Goal: Task Accomplishment & Management: Use online tool/utility

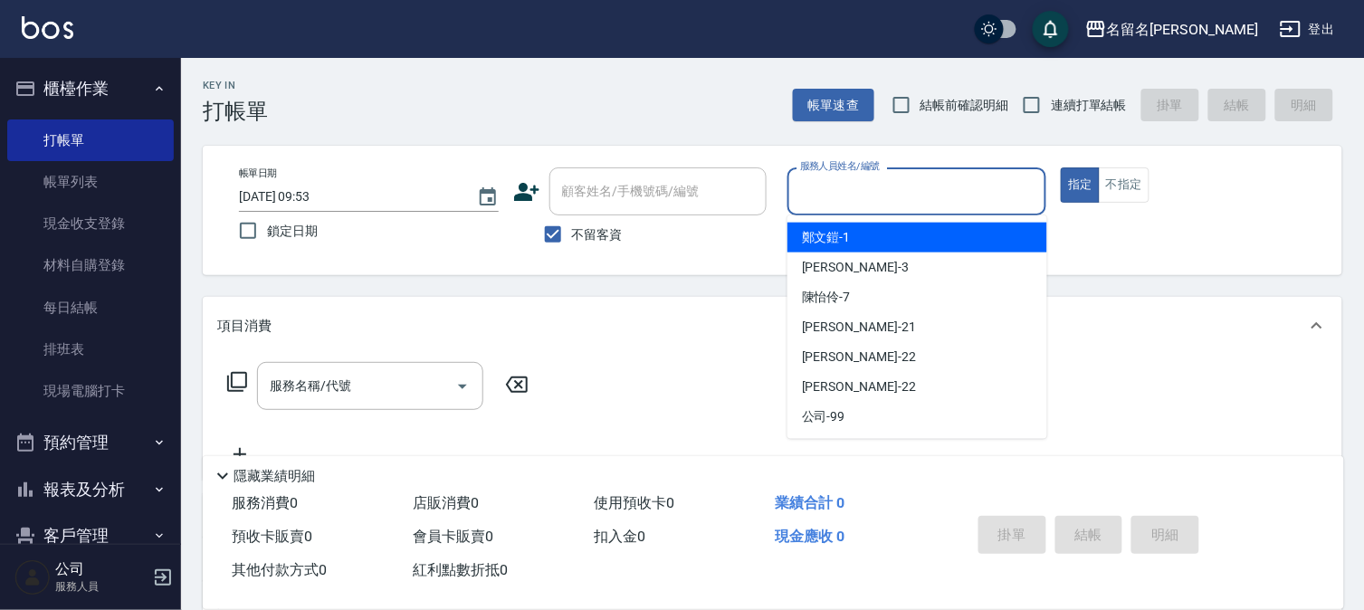
click at [977, 195] on input "服務人員姓名/編號" at bounding box center [917, 192] width 243 height 32
type input "7"
type button "true"
type input "陳怡伶-7"
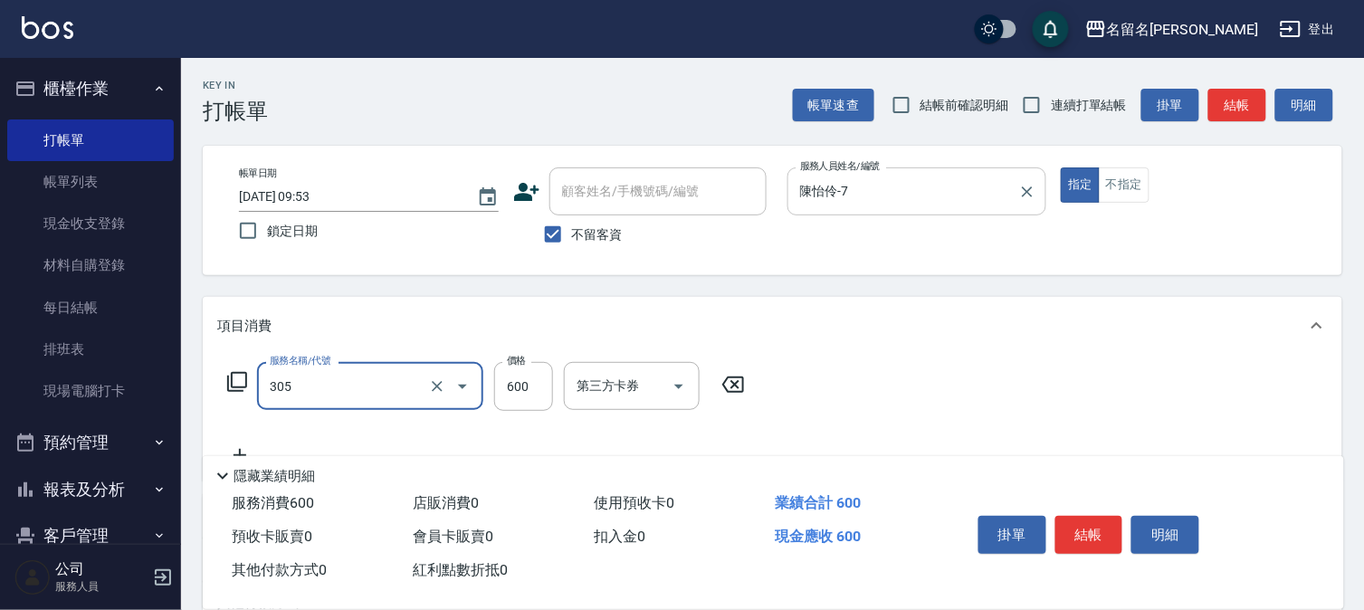
type input "洗+剪(一般)(305)"
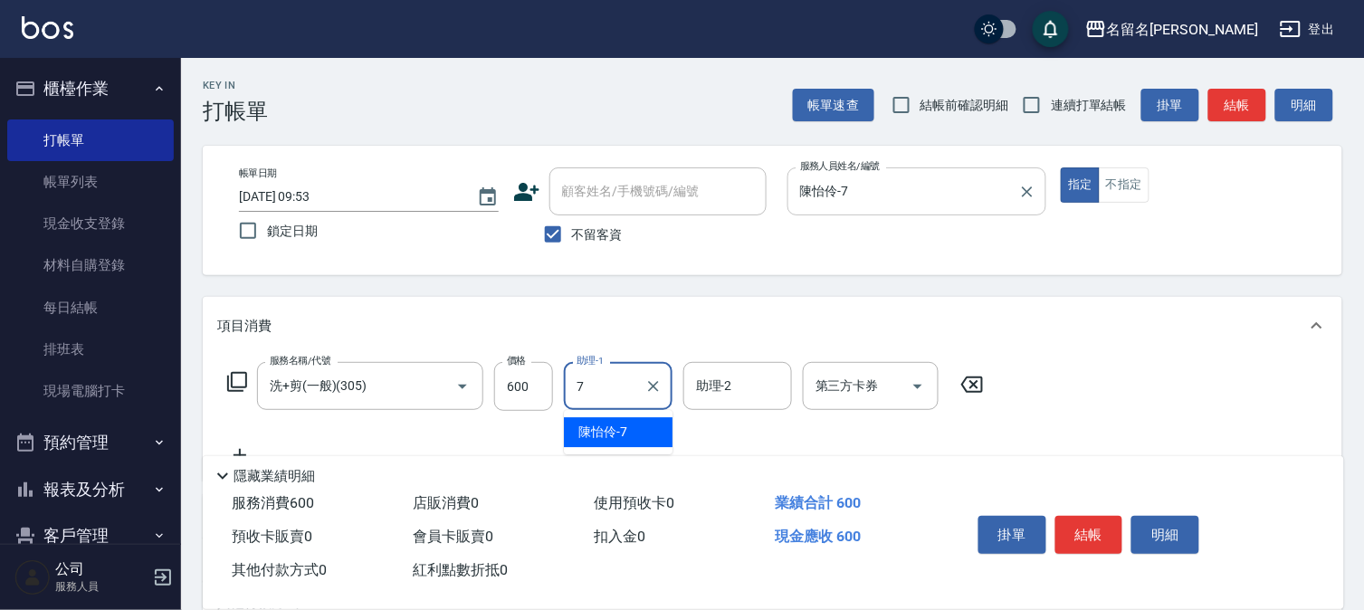
type input "陳怡伶-7"
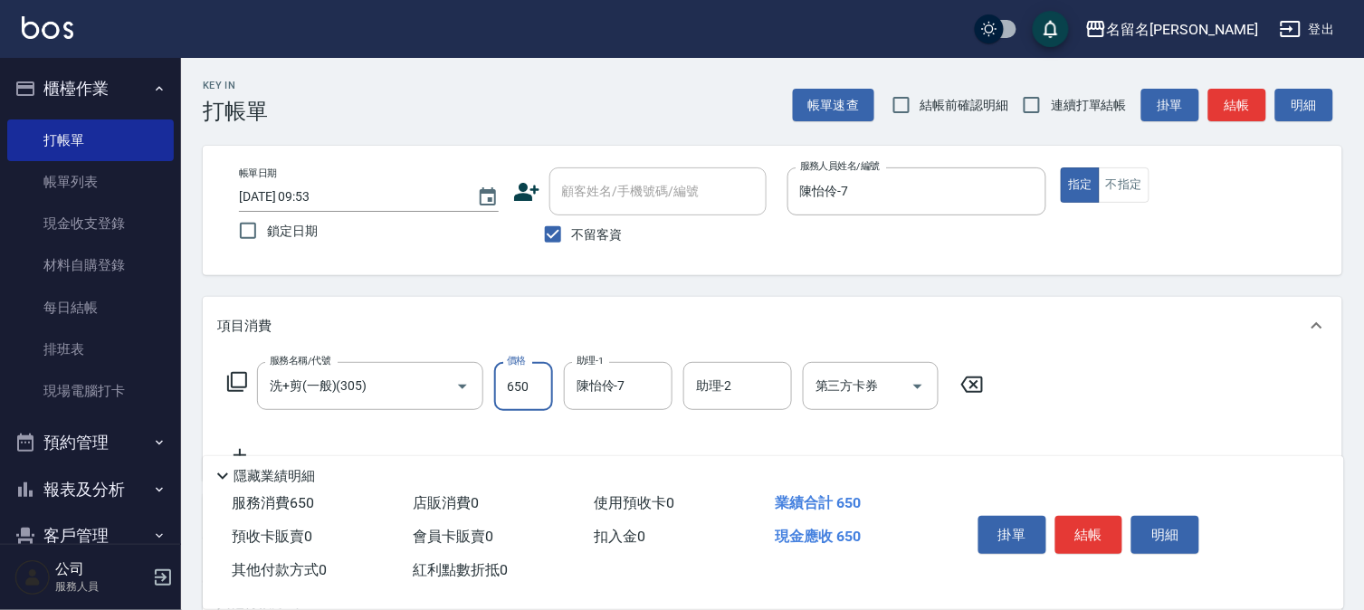
type input "650"
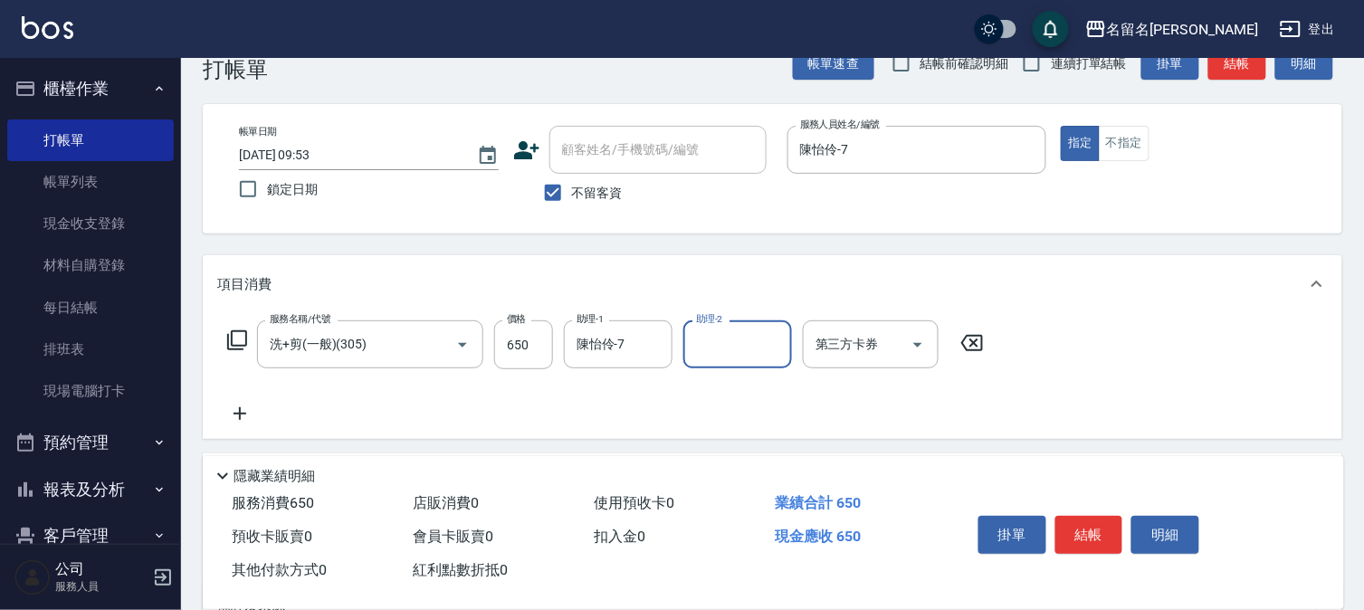
scroll to position [29, 0]
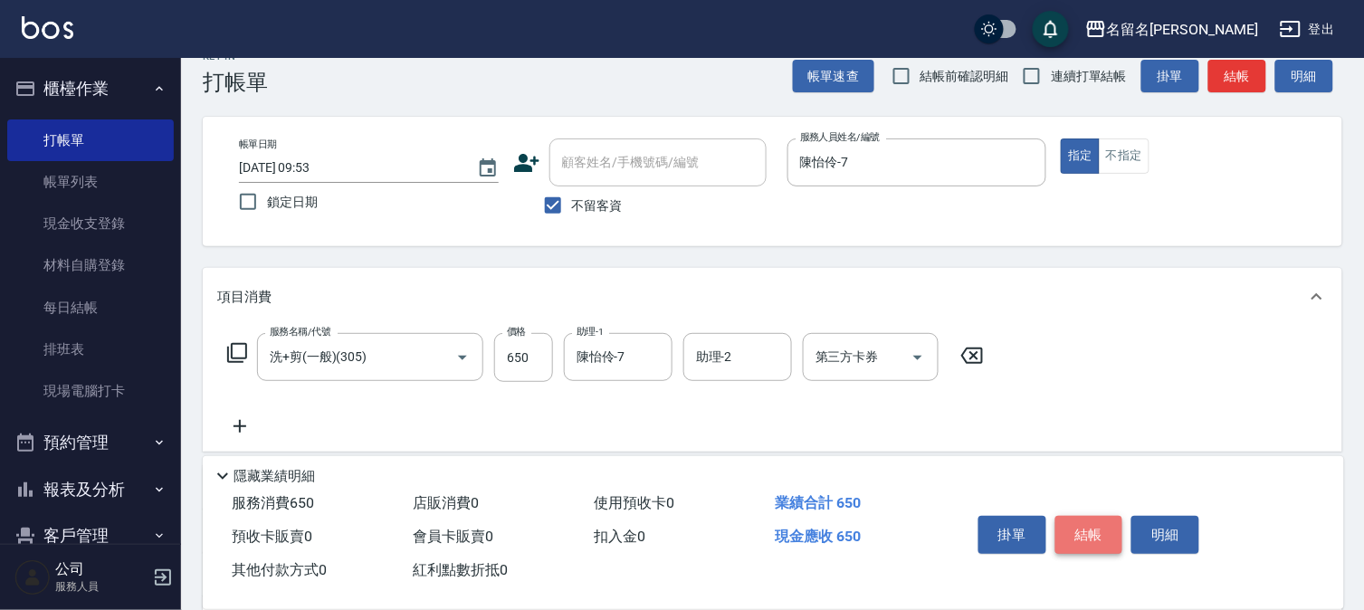
click at [1101, 523] on button "結帳" at bounding box center [1089, 535] width 68 height 38
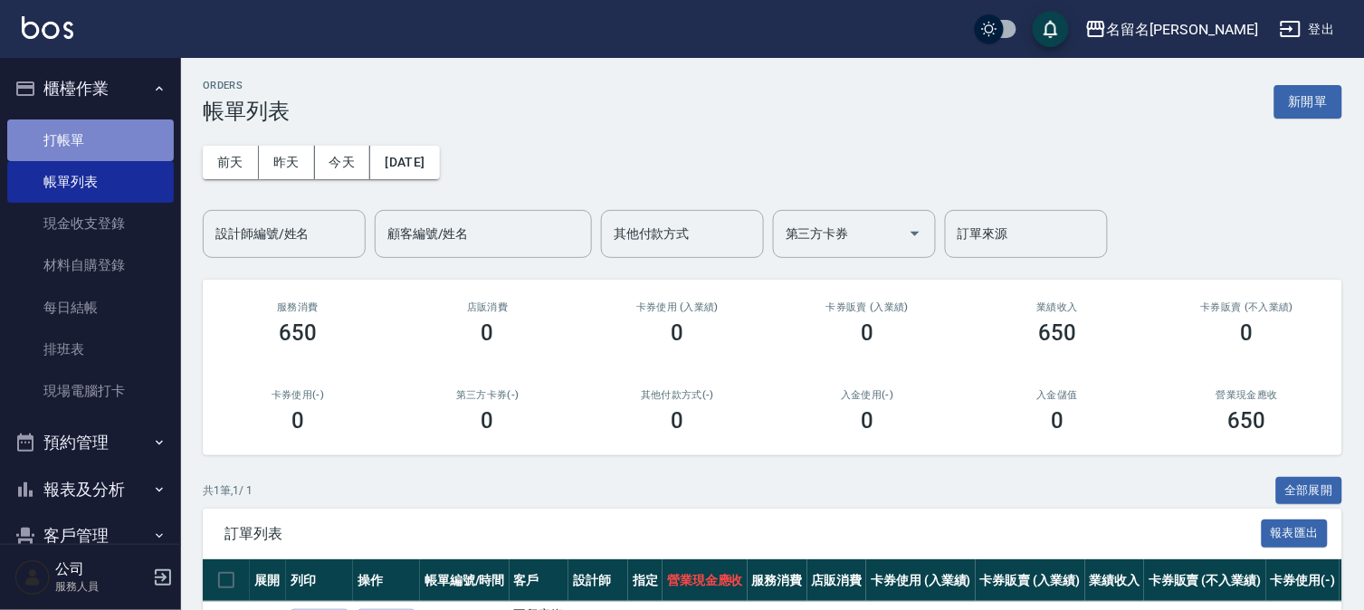
click at [141, 143] on link "打帳單" at bounding box center [90, 140] width 167 height 42
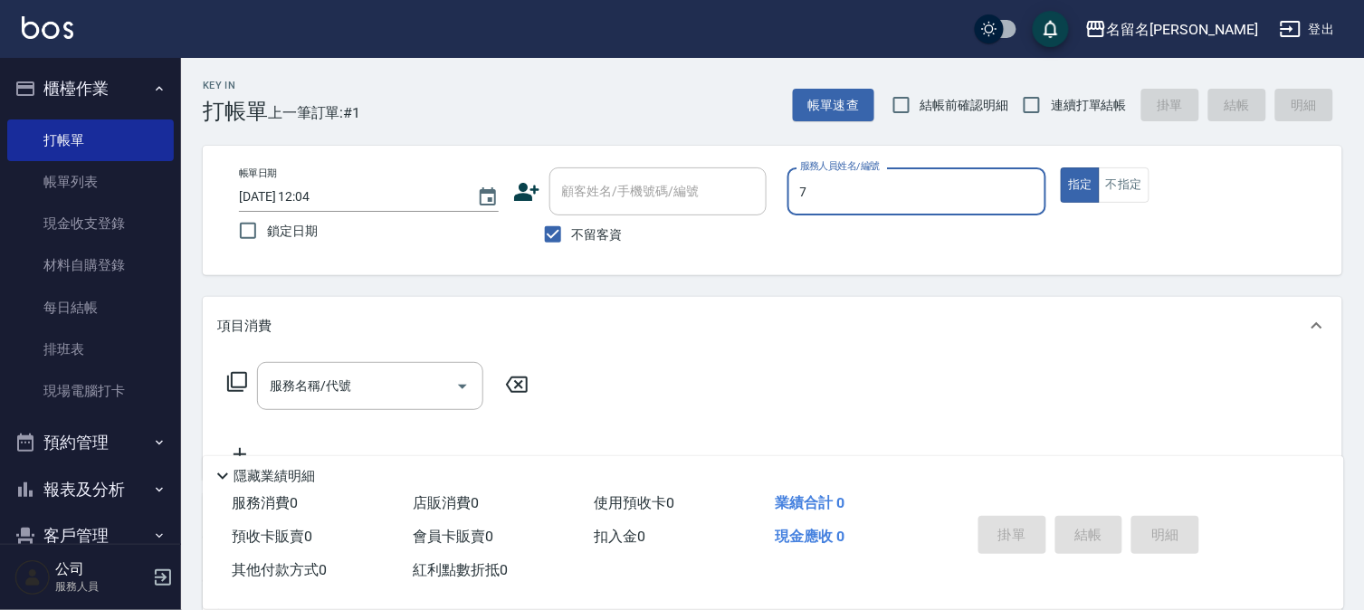
type input "陳怡伶-7"
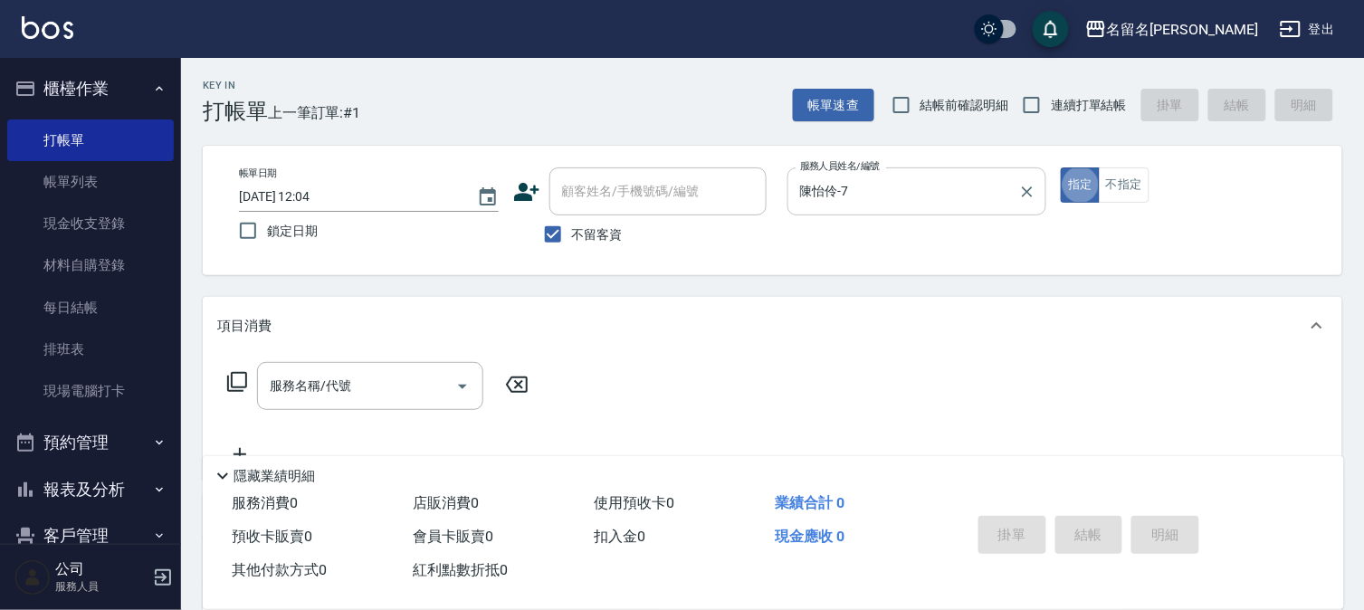
type button "true"
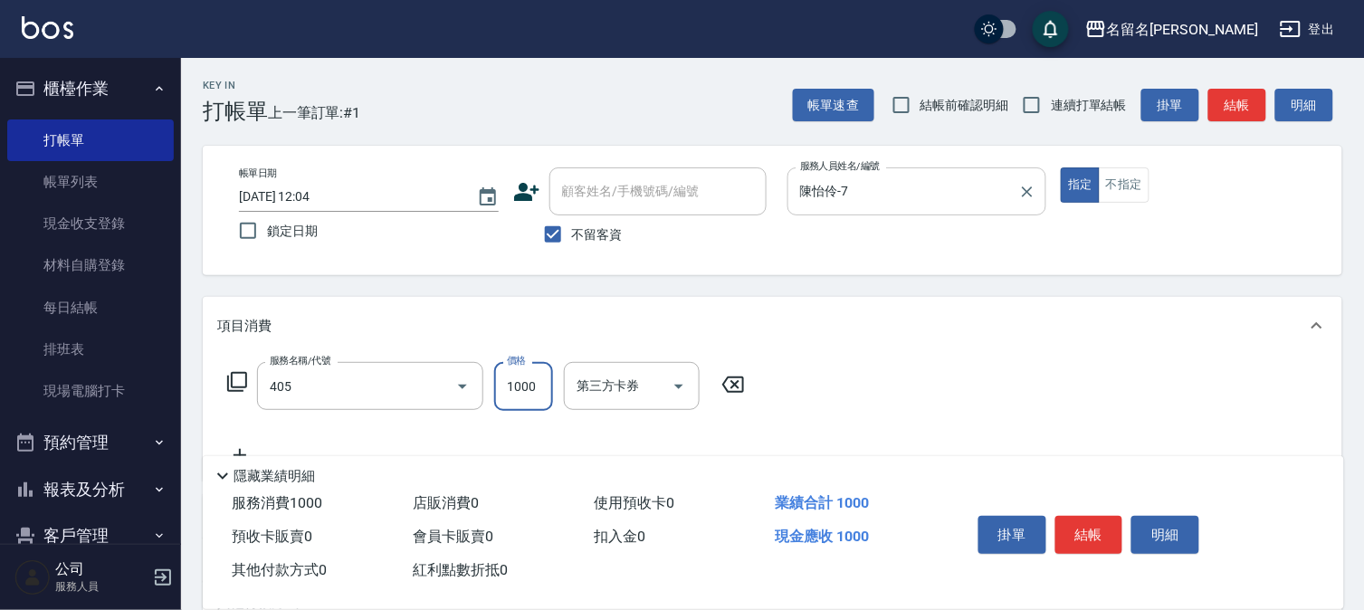
type input "染髮(405)"
type input "1800"
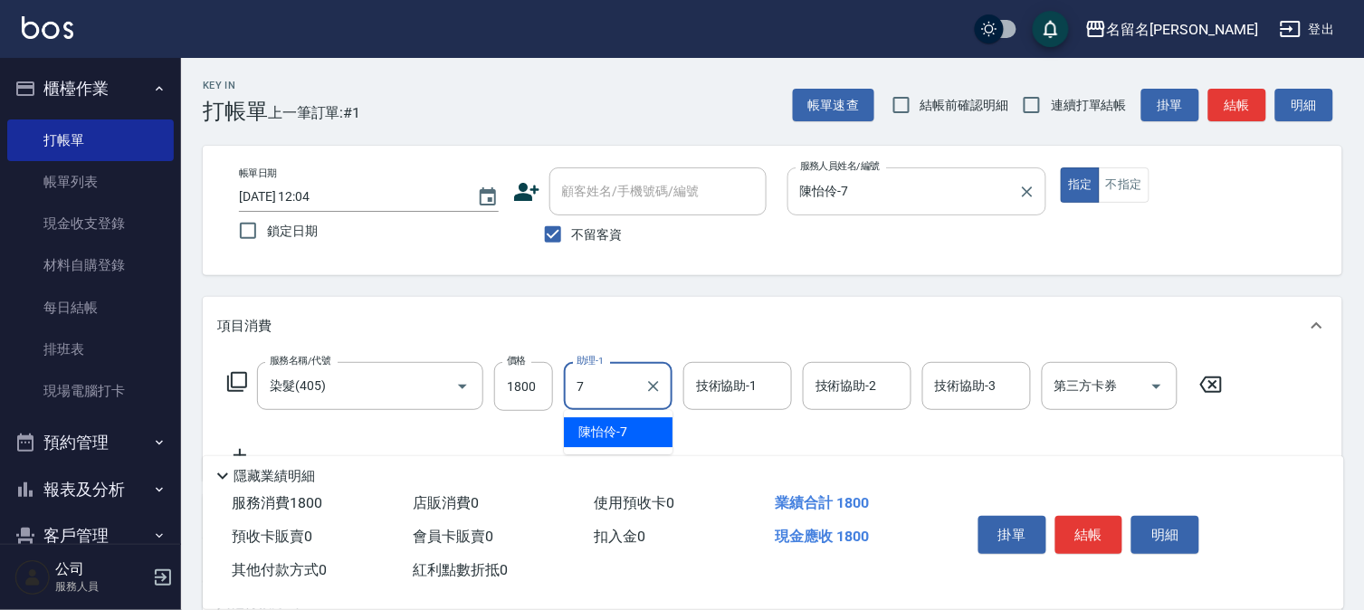
type input "陳怡伶-7"
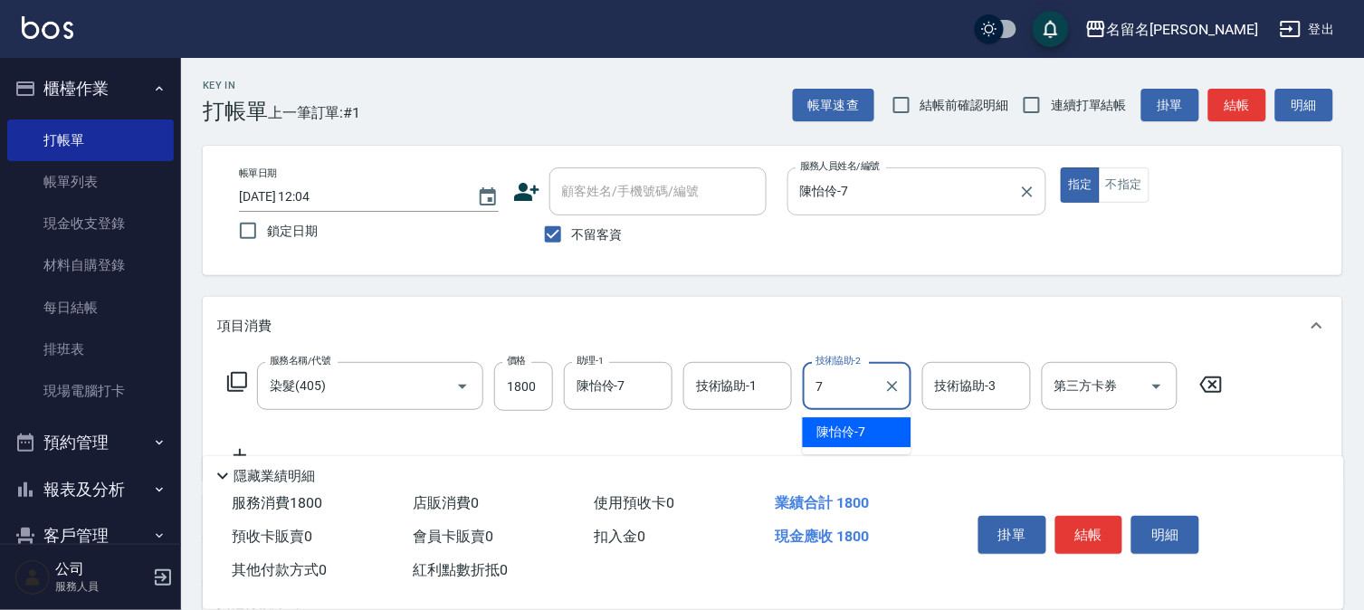
type input "陳怡伶-7"
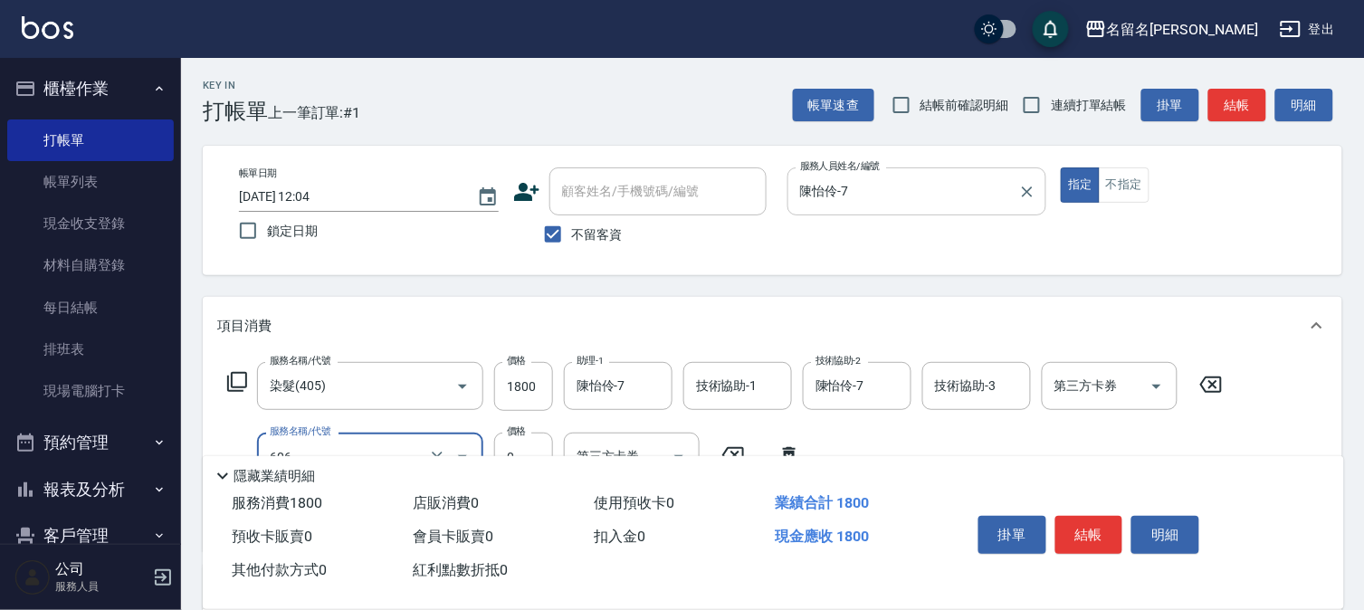
type input "免費護髮(606)"
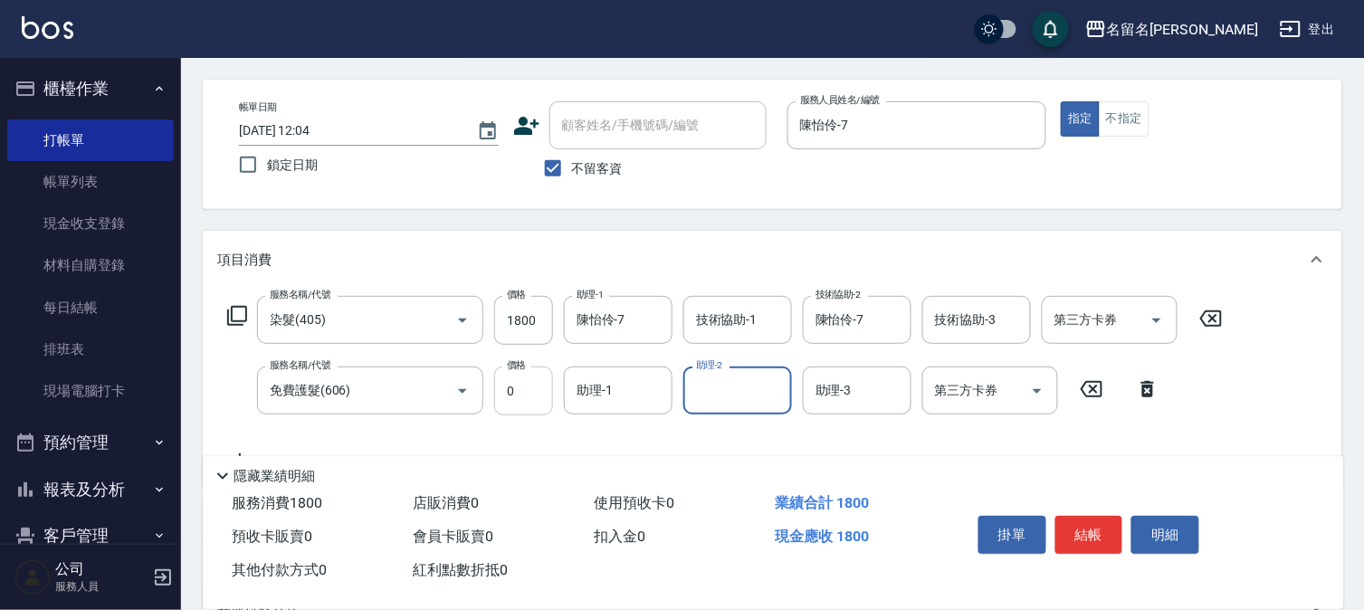
scroll to position [100, 0]
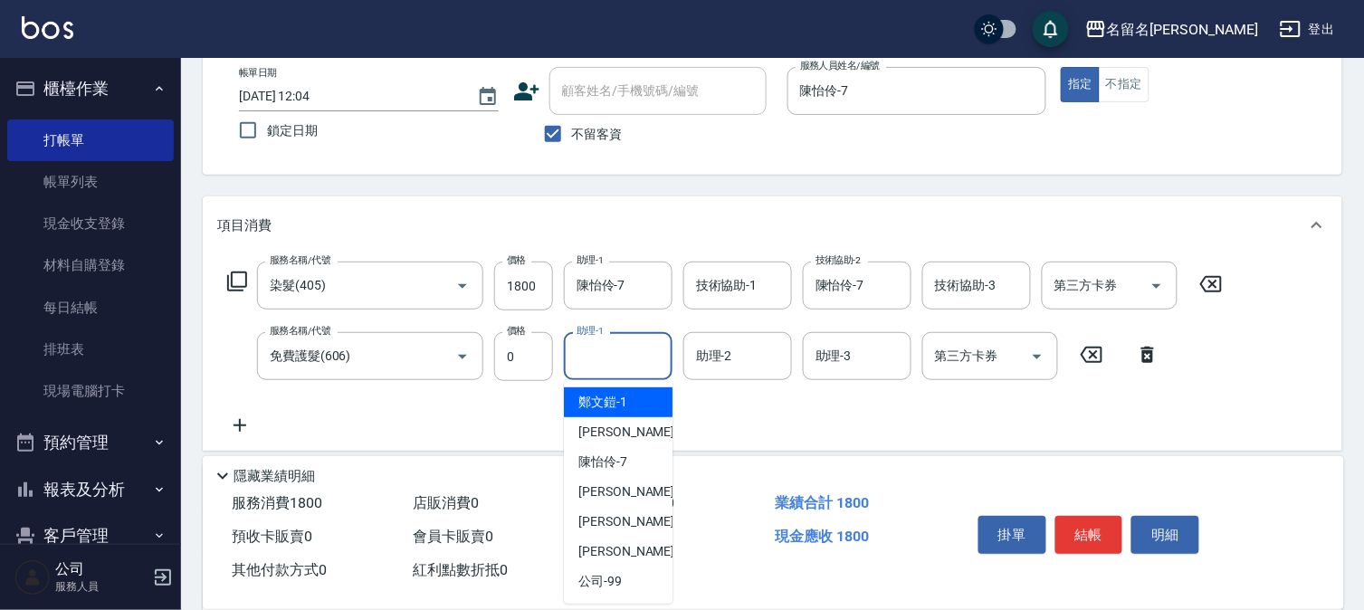
click at [629, 363] on input "助理-1" at bounding box center [618, 356] width 92 height 32
type input "陳怡伶-7"
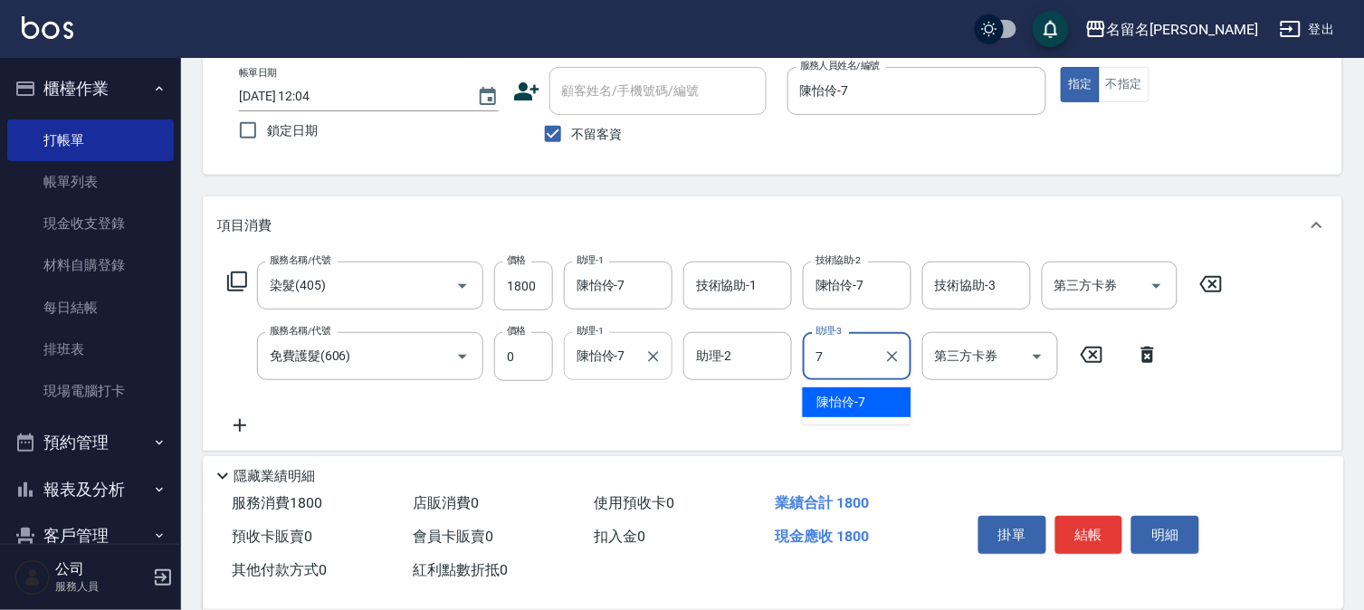
type input "陳怡伶-7"
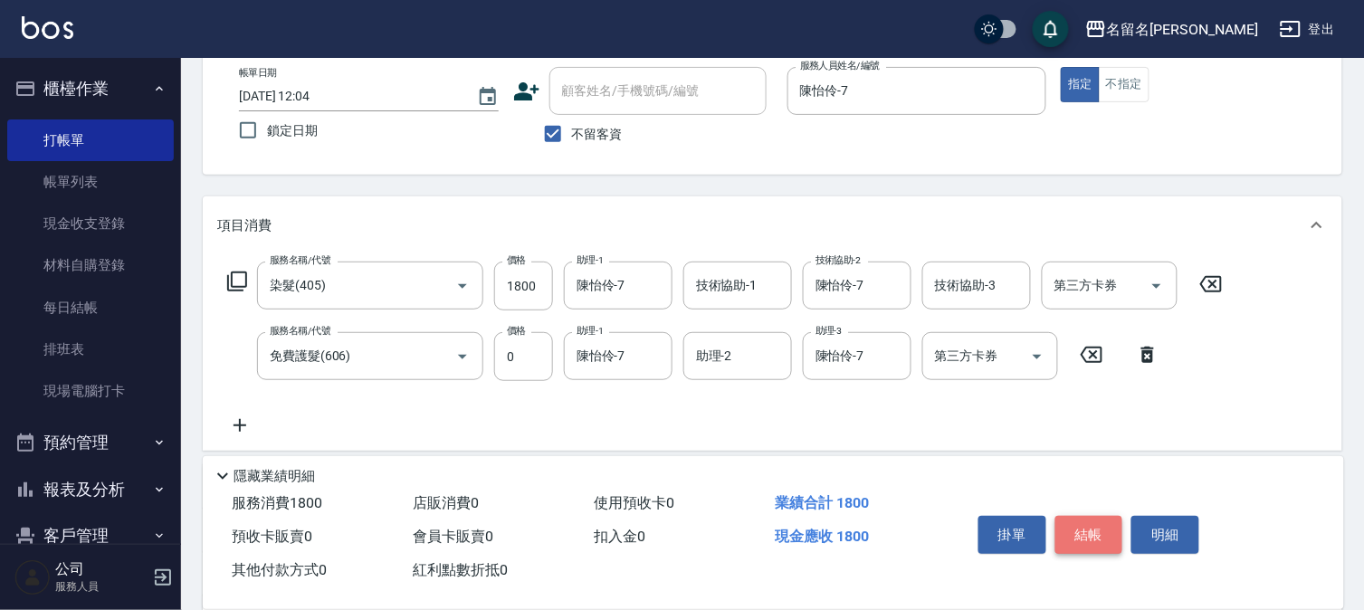
click at [1101, 523] on button "結帳" at bounding box center [1089, 535] width 68 height 38
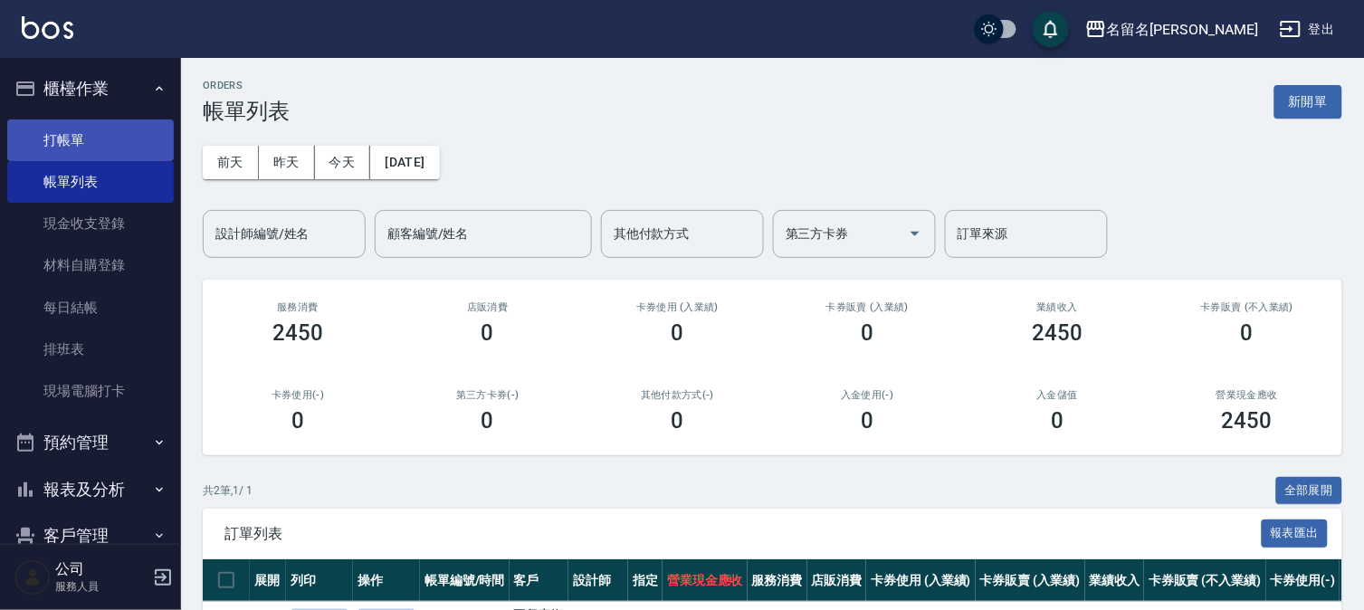
click at [80, 141] on link "打帳單" at bounding box center [90, 140] width 167 height 42
